Goal: Task Accomplishment & Management: Use online tool/utility

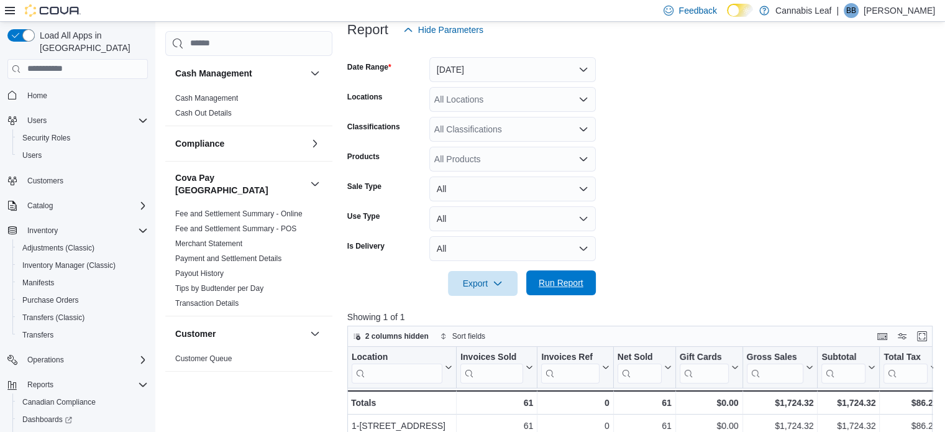
scroll to position [922, 0]
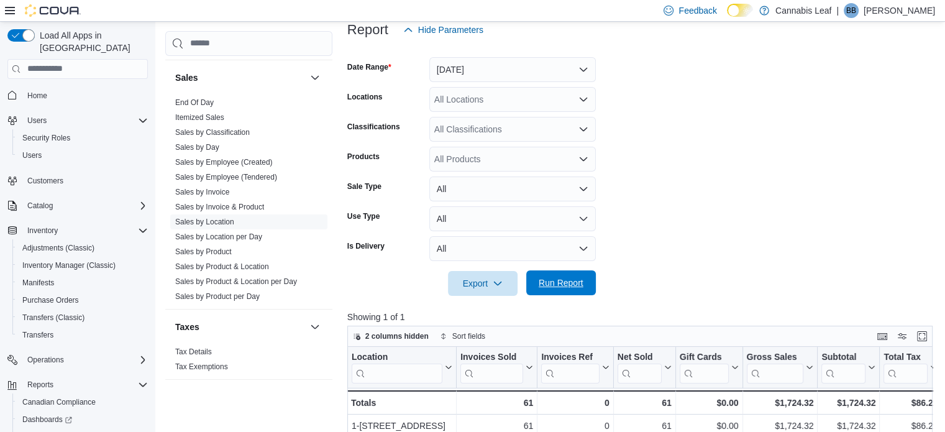
click at [567, 285] on span "Run Report" at bounding box center [561, 283] width 45 height 12
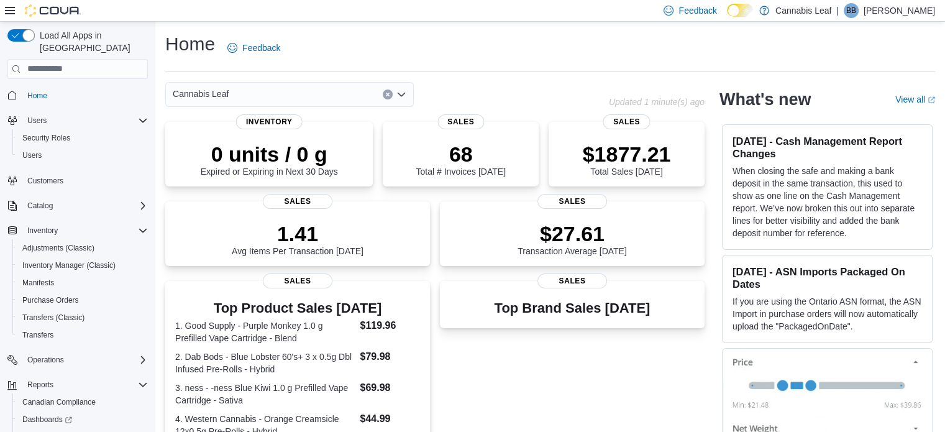
scroll to position [62, 0]
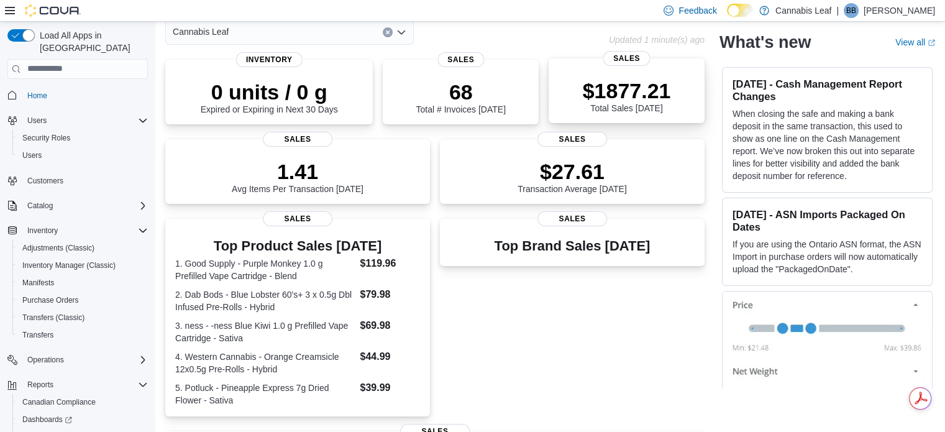
click at [642, 99] on p "$1877.21" at bounding box center [627, 90] width 88 height 25
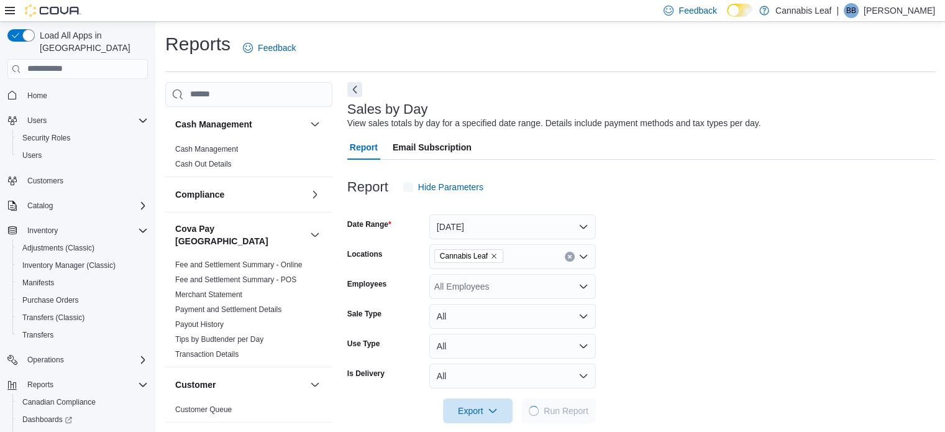
scroll to position [16, 0]
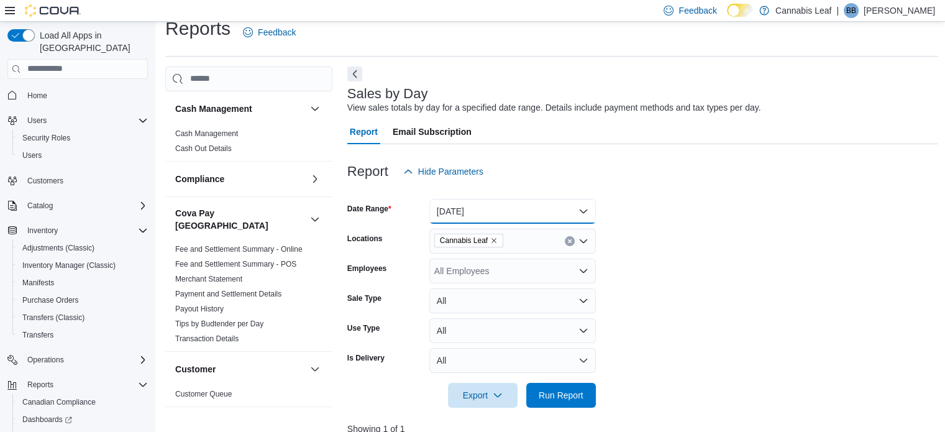
click at [510, 207] on button "Today" at bounding box center [513, 211] width 167 height 25
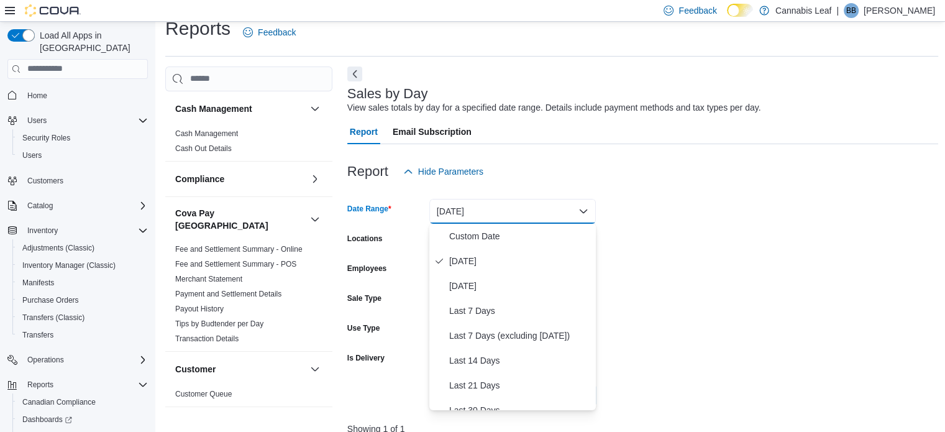
click at [751, 317] on form "Date Range Today Locations Cannabis Leaf Employees All Employees Sale Type All …" at bounding box center [643, 296] width 592 height 224
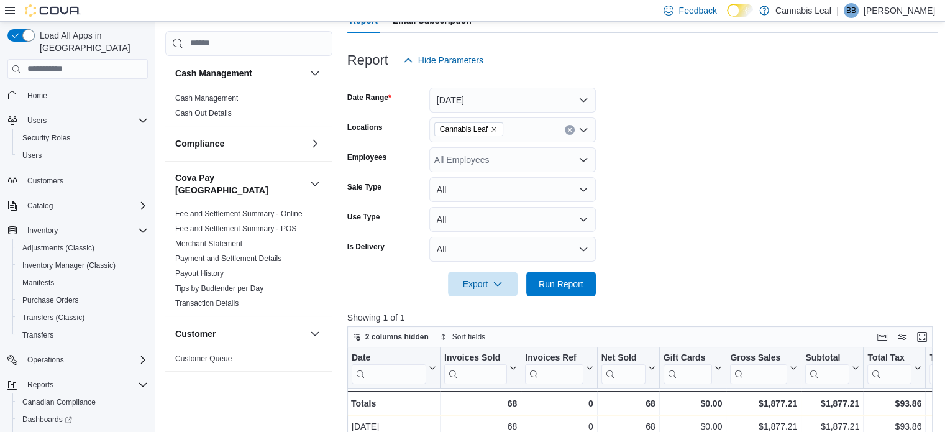
scroll to position [202, 0]
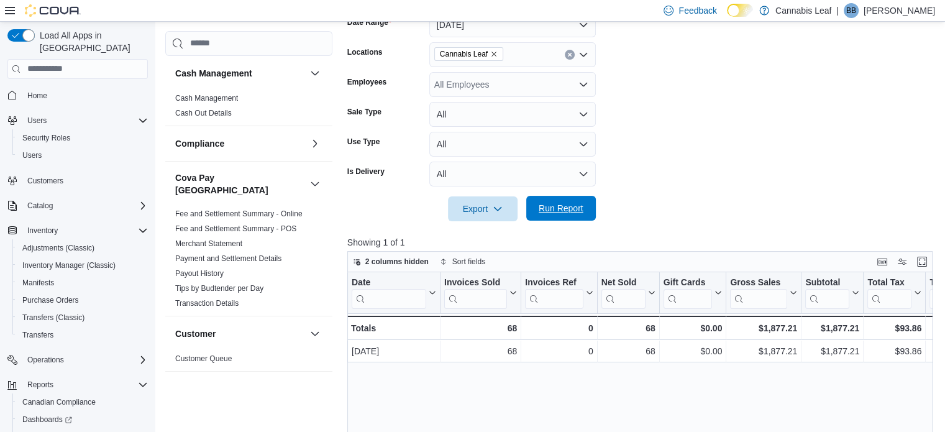
click at [569, 214] on span "Run Report" at bounding box center [561, 208] width 45 height 12
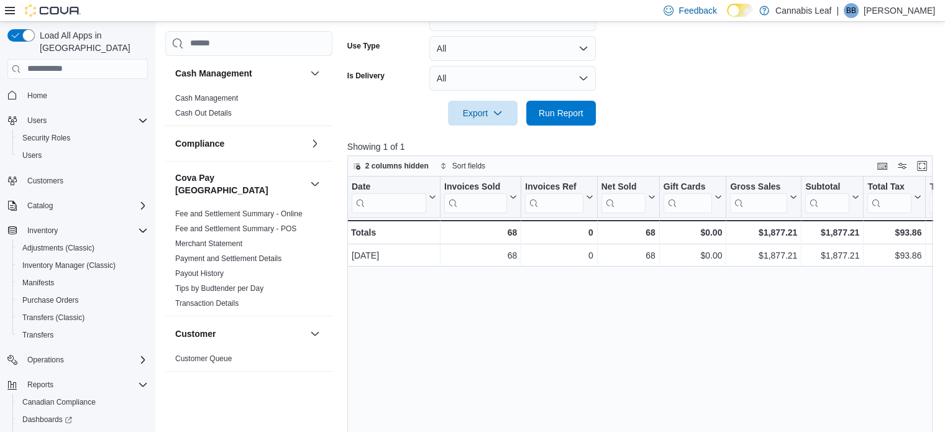
scroll to position [190, 0]
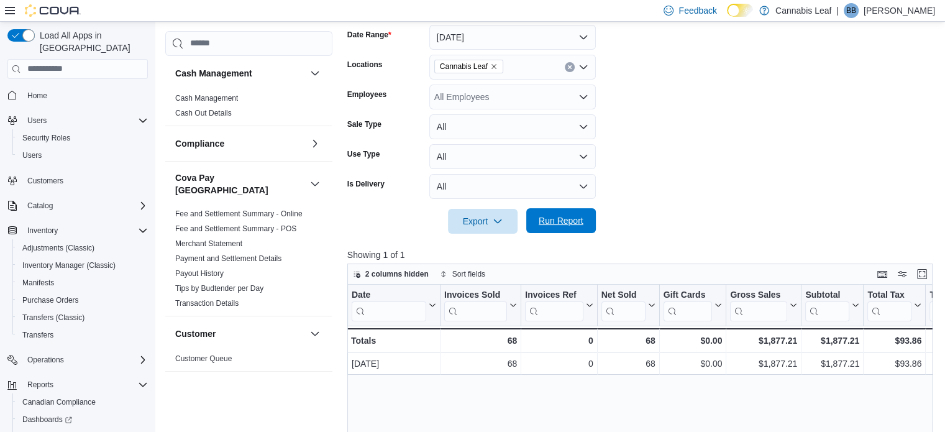
click at [551, 214] on span "Run Report" at bounding box center [561, 220] width 55 height 25
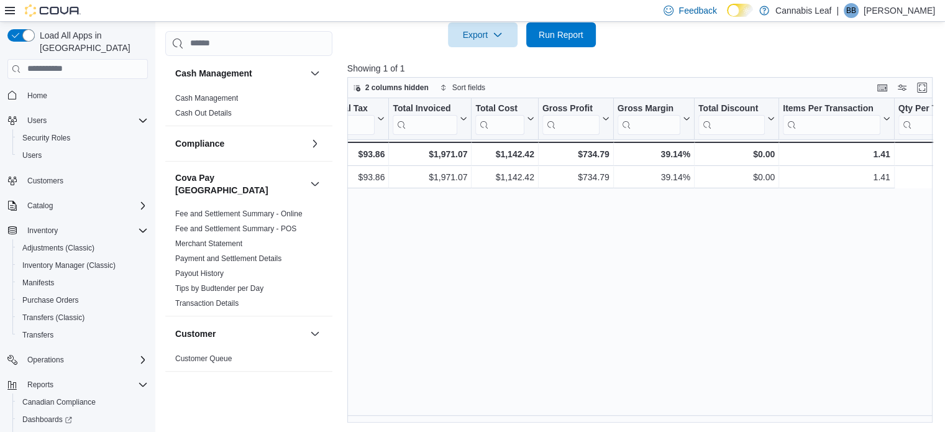
scroll to position [0, 0]
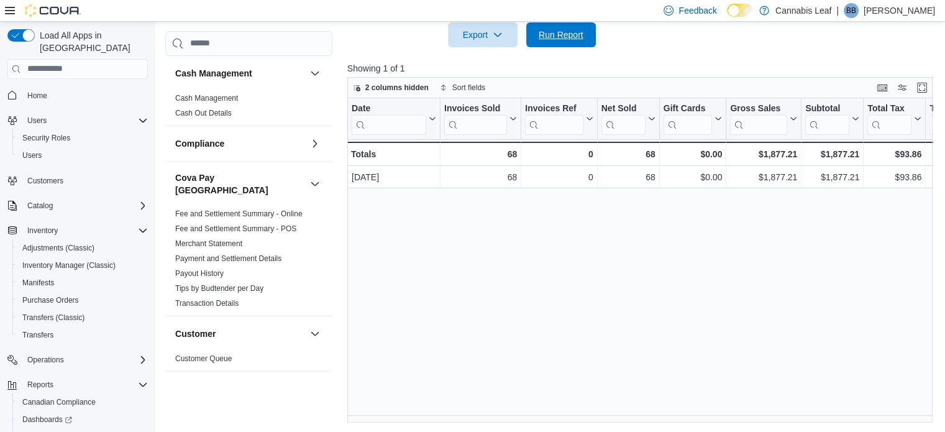
click at [536, 25] on span "Run Report" at bounding box center [561, 34] width 55 height 25
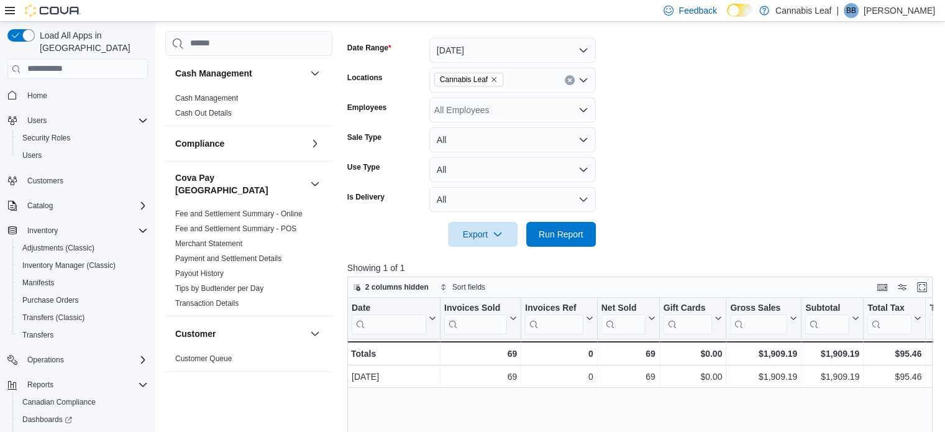
scroll to position [3, 0]
